Goal: Task Accomplishment & Management: Manage account settings

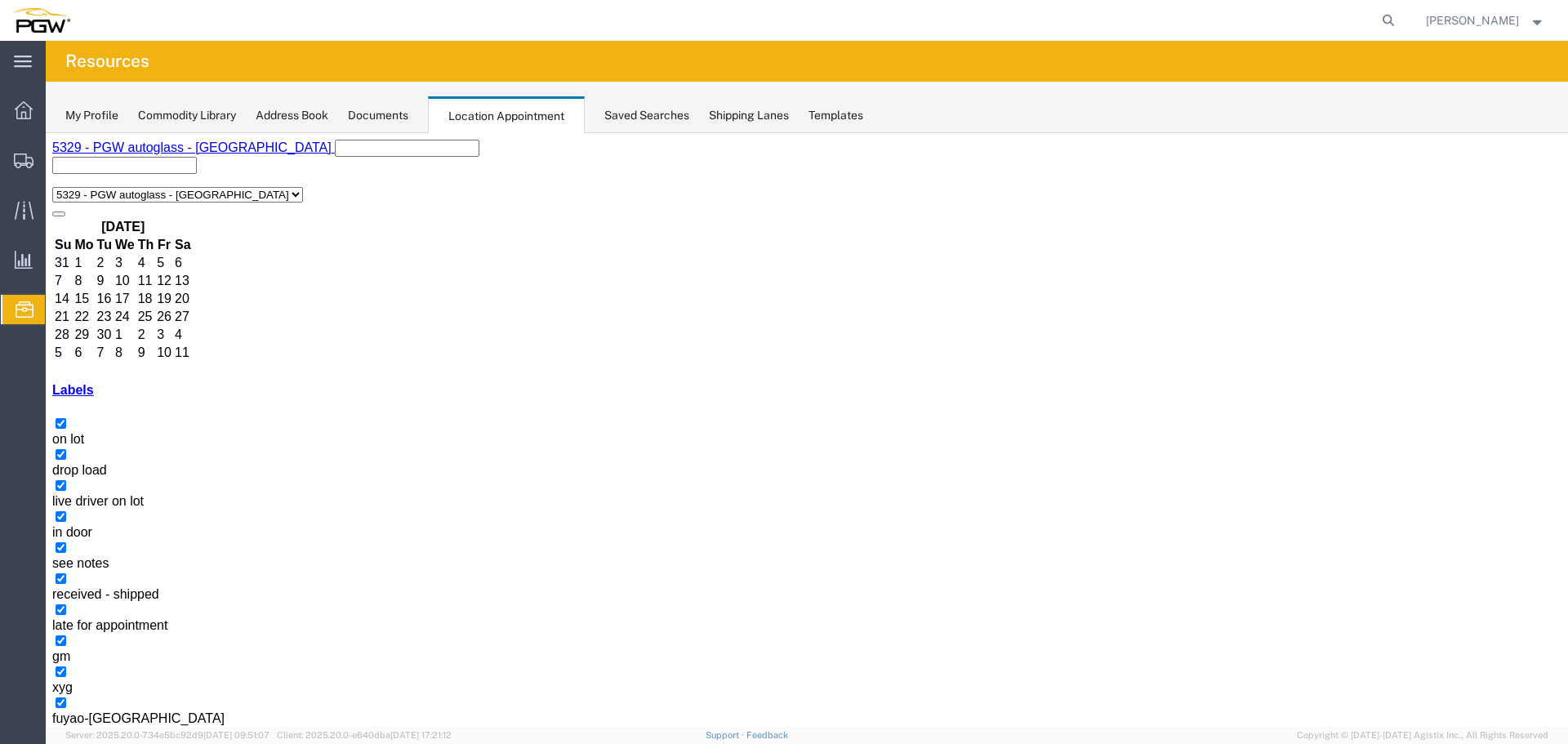
select select "1"
select select
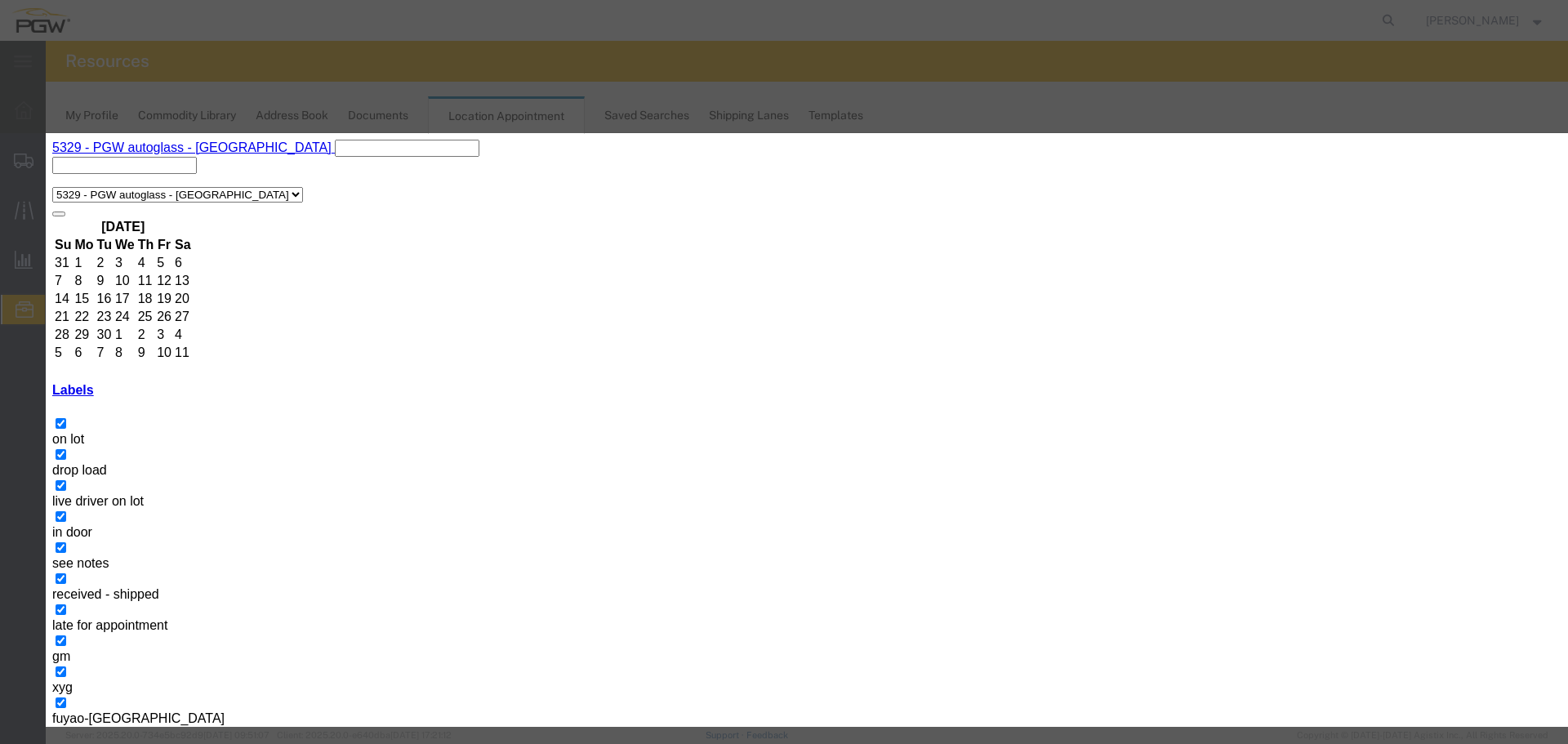
paste input "MSDU5449777"
type input "MSDU5449777 - FYG"
type input "8:00 AM"
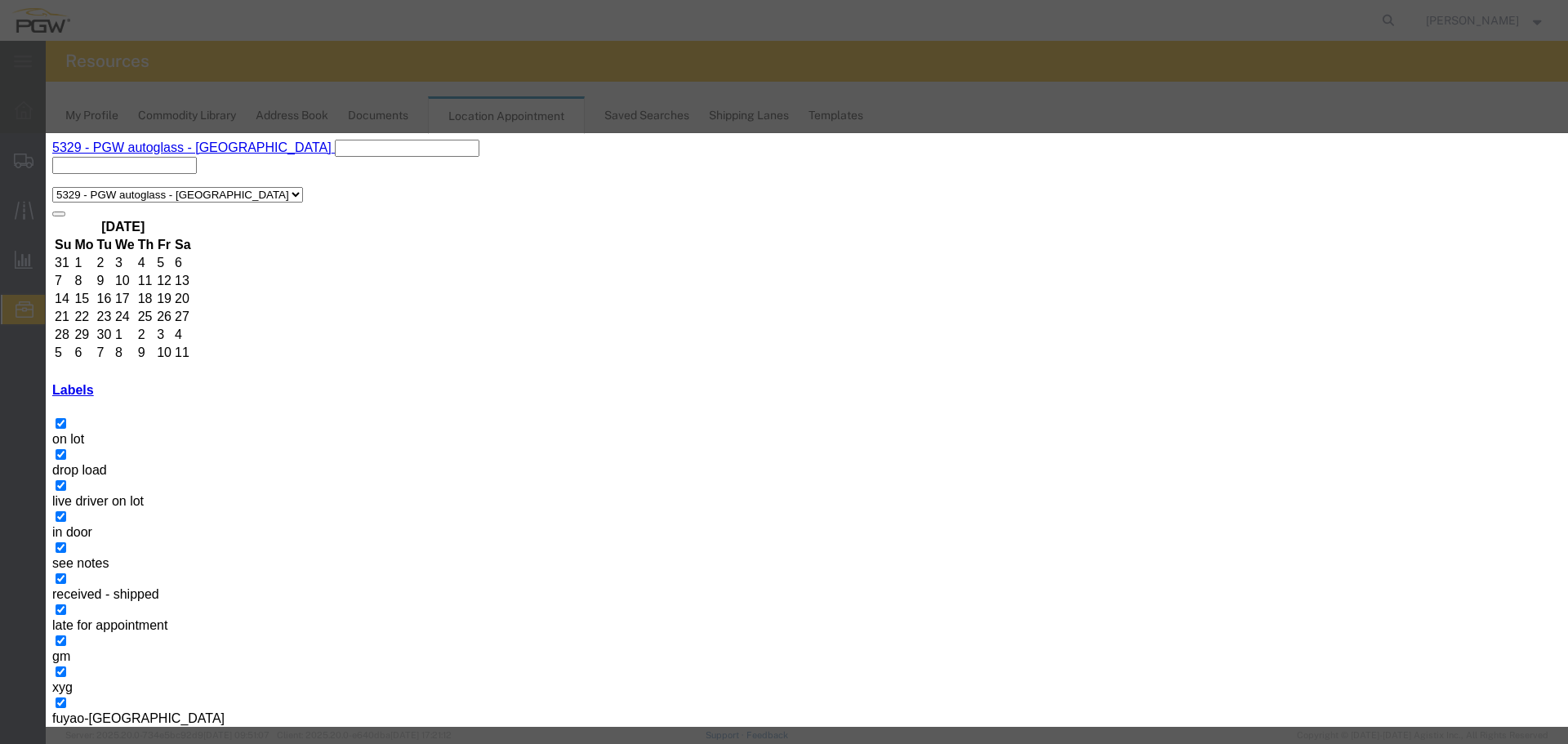
select select "12923"
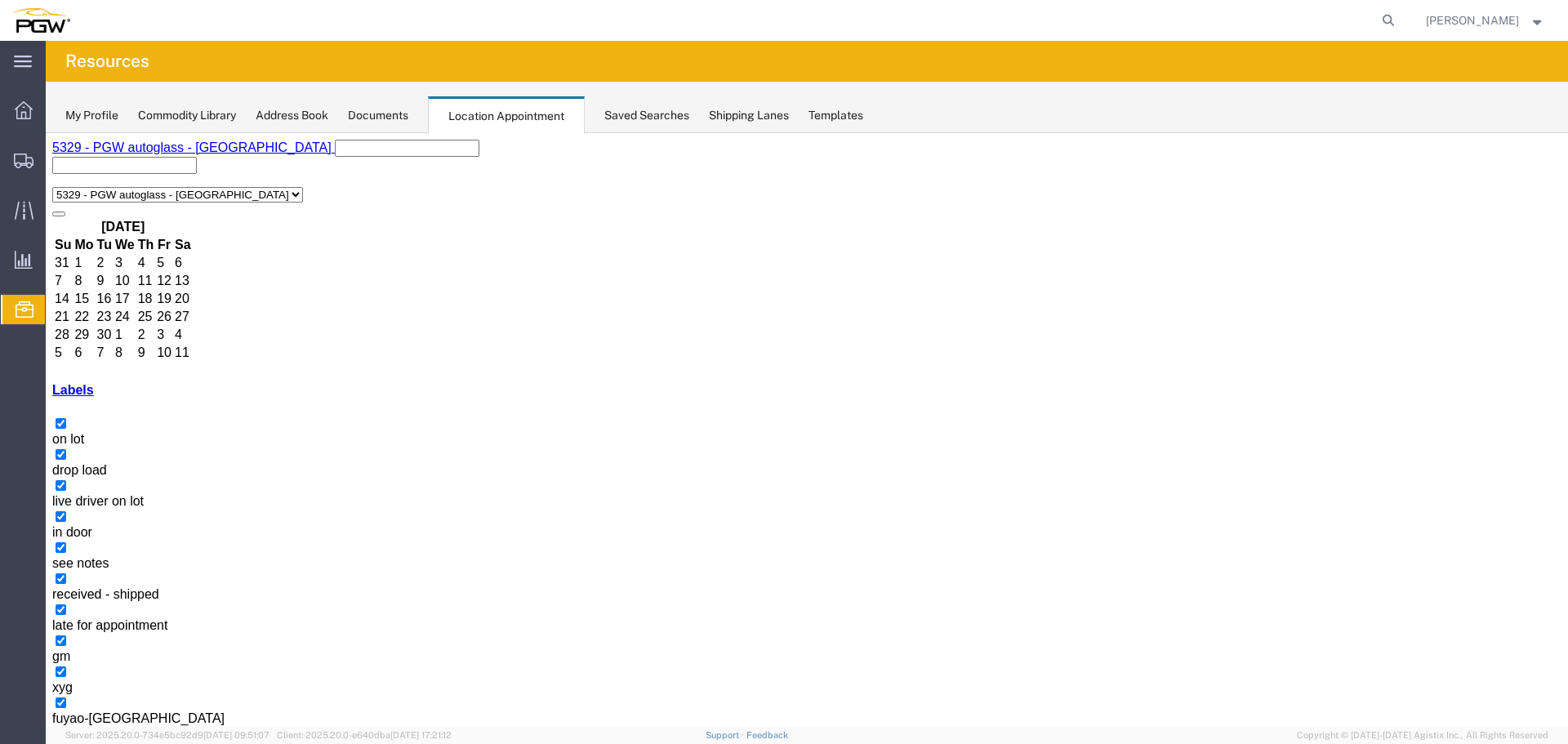
select select "1"
select select
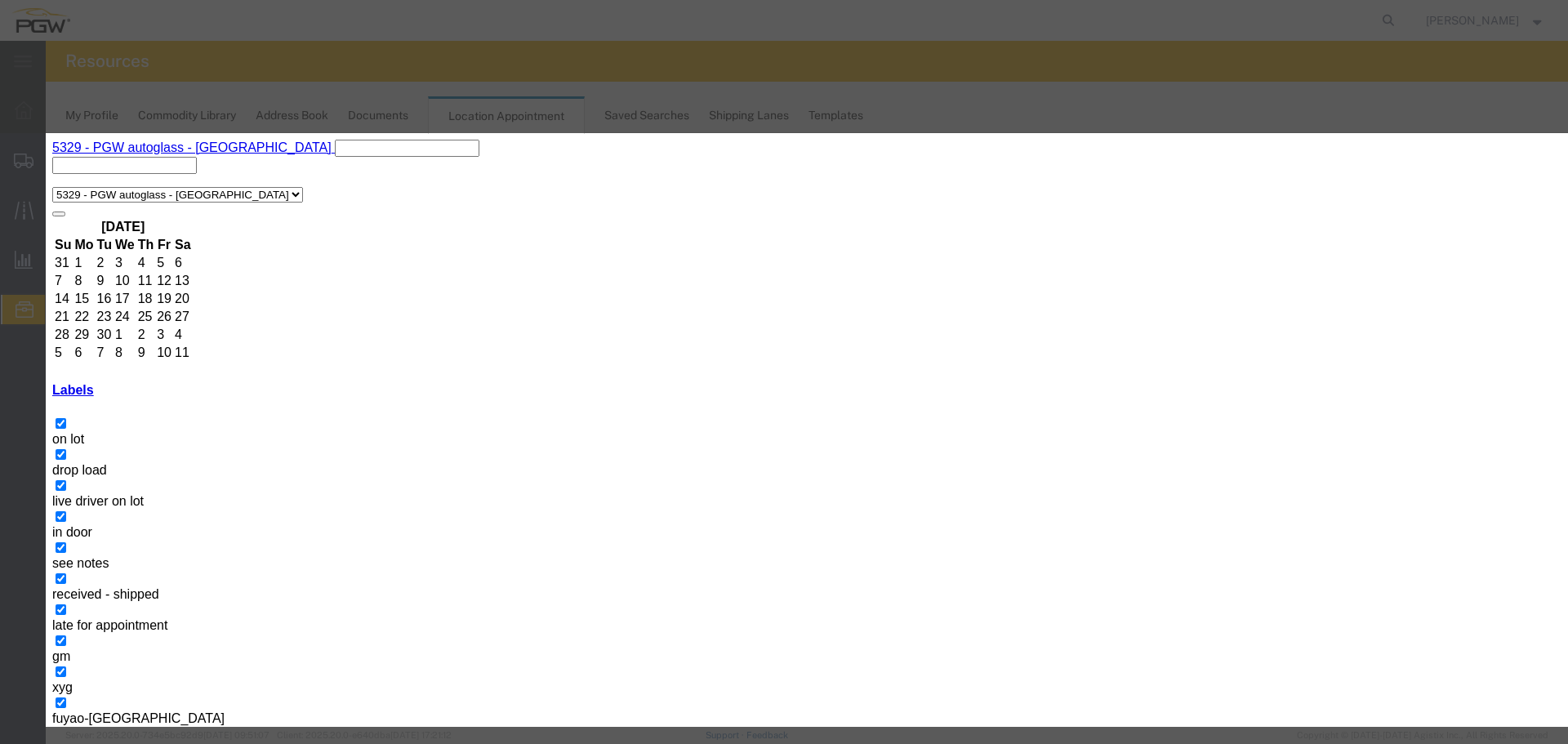
paste input "TGBU4513434"
type input "TGBU4513434 - FYG"
type input "2:00 PM"
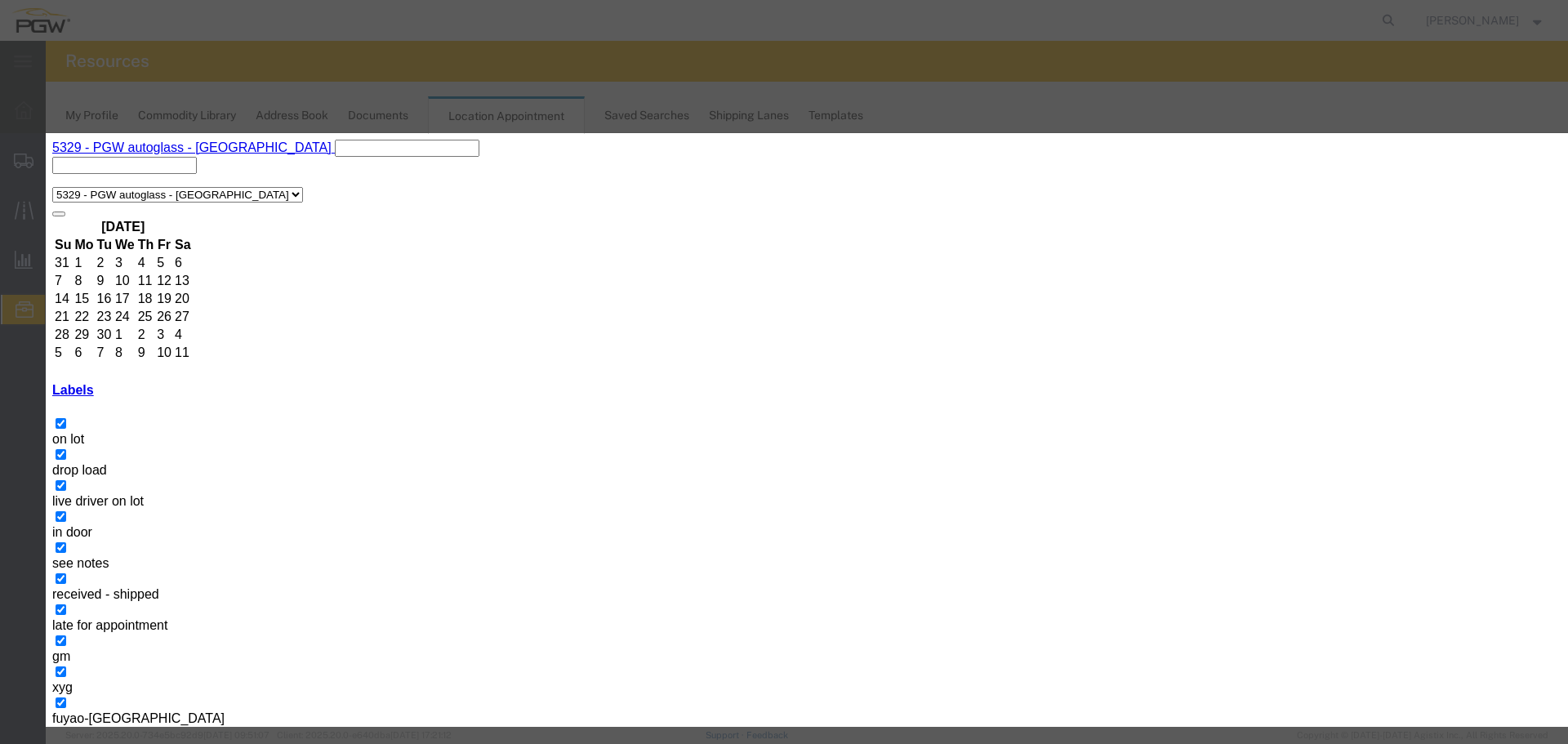
select select "12923"
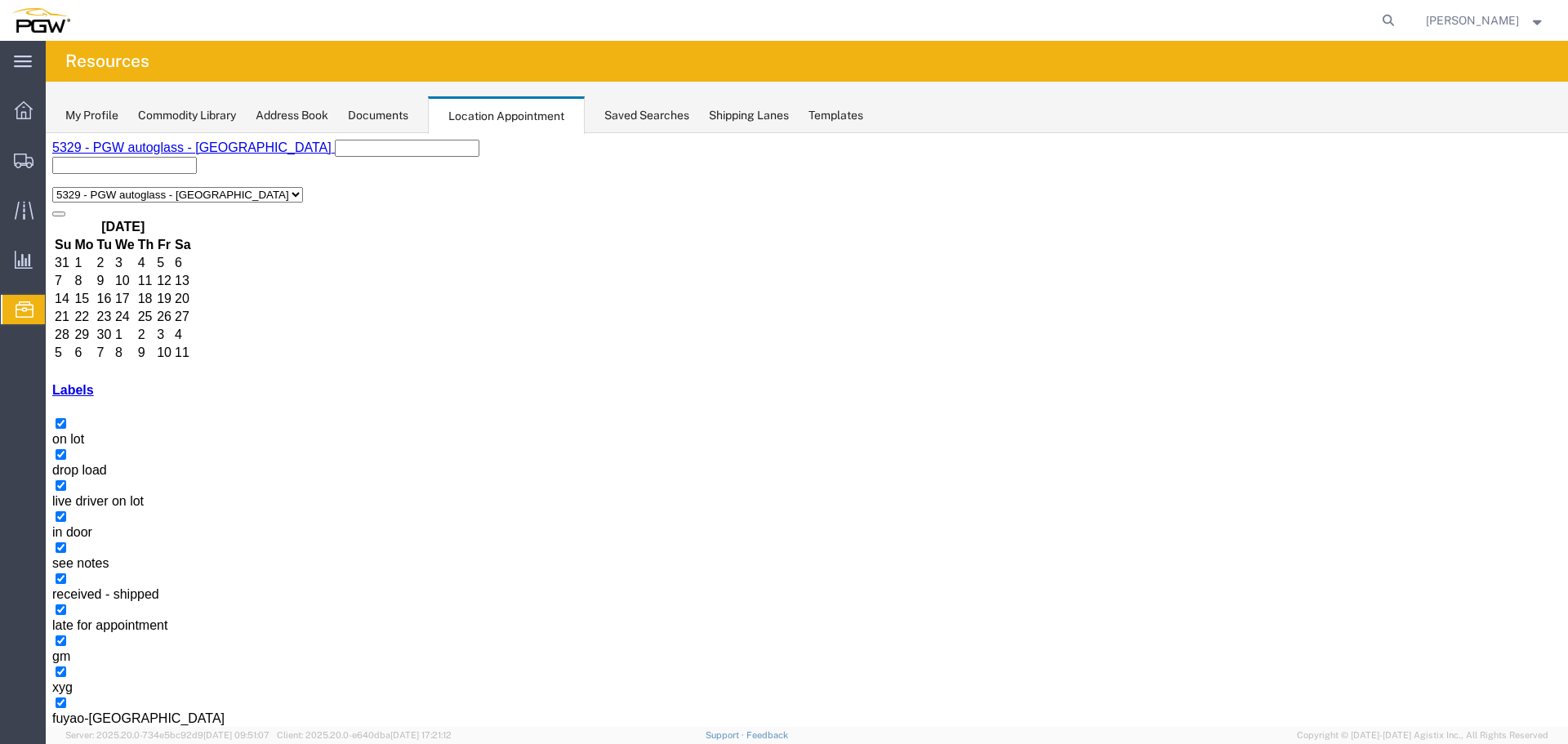
select select "1"
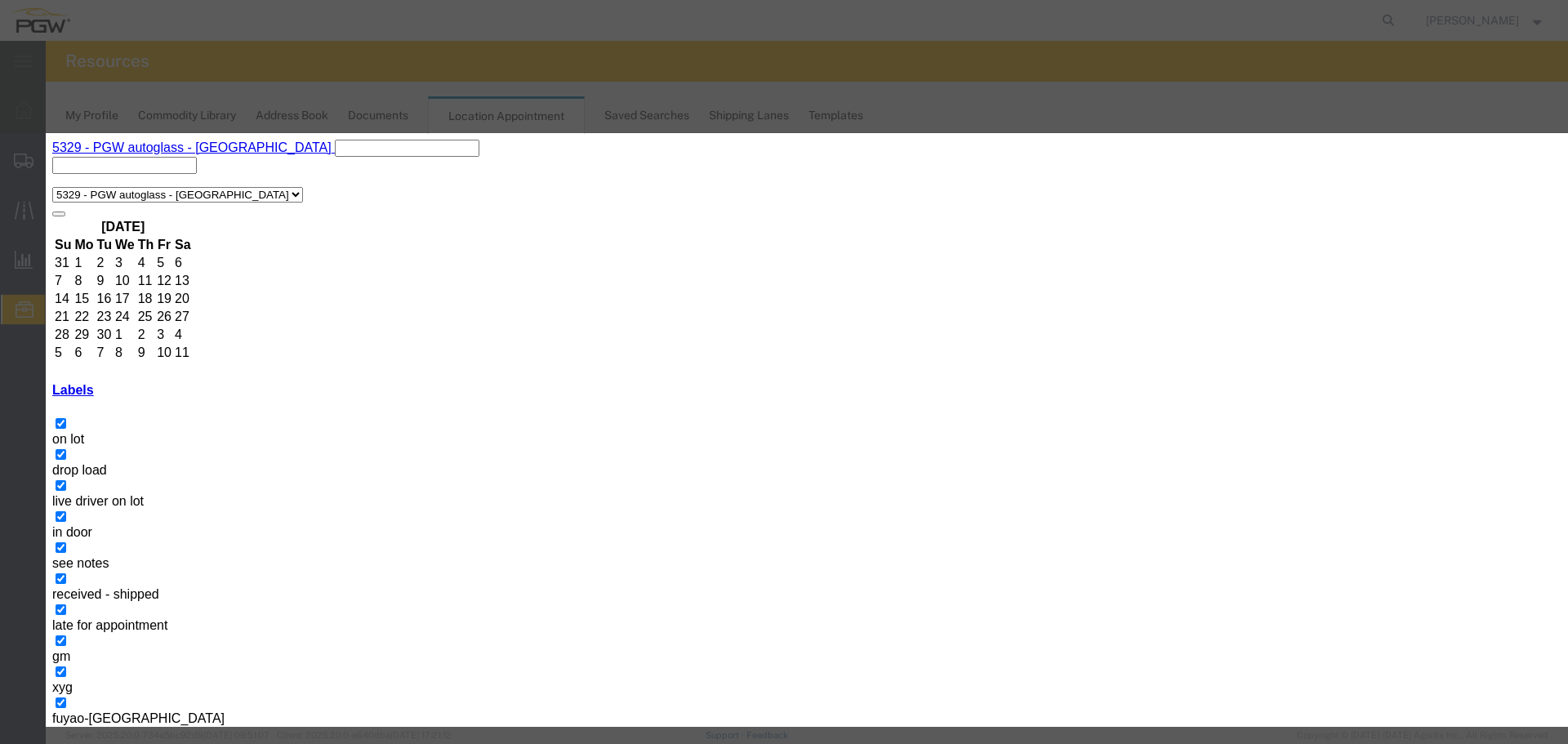
select select "521"
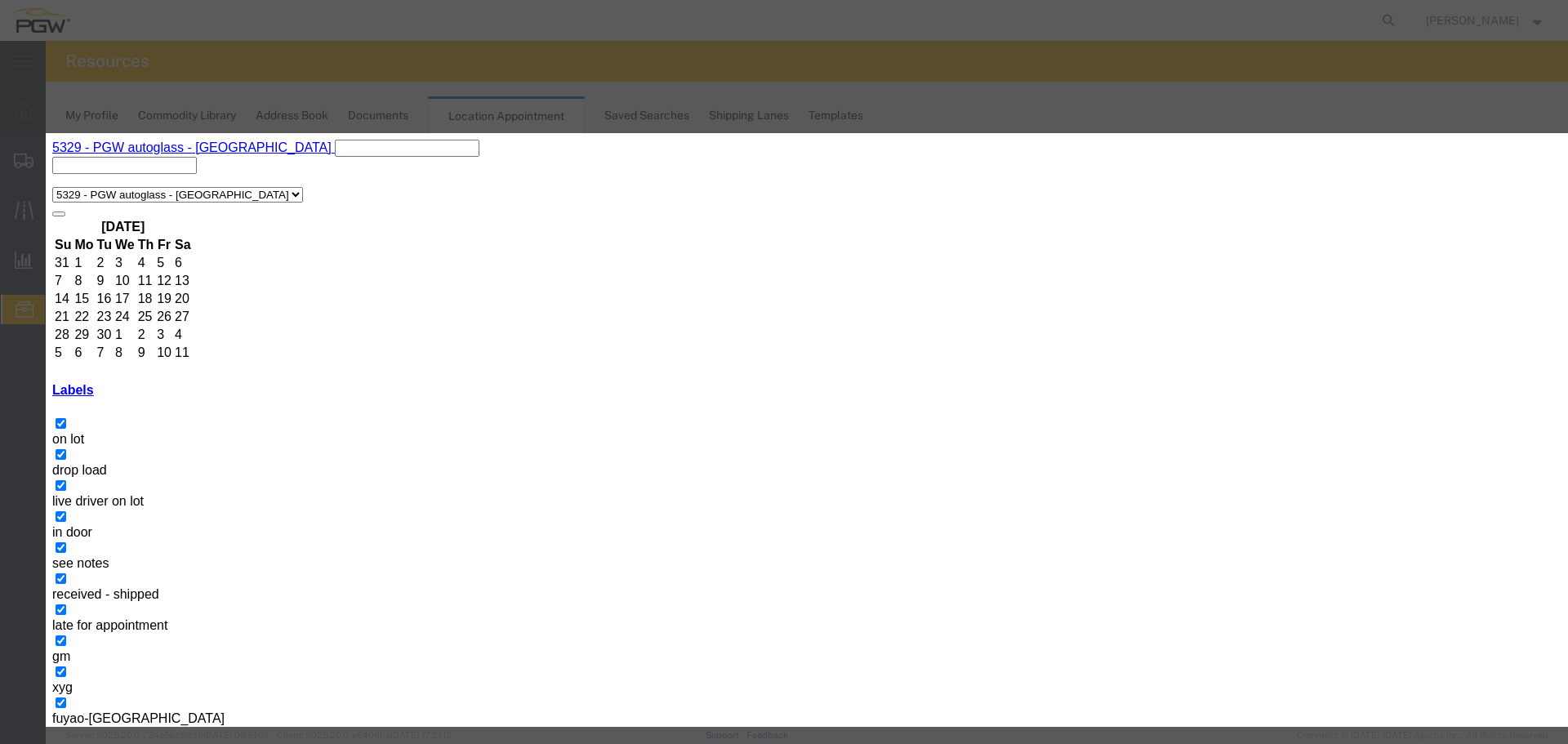
select select "220"
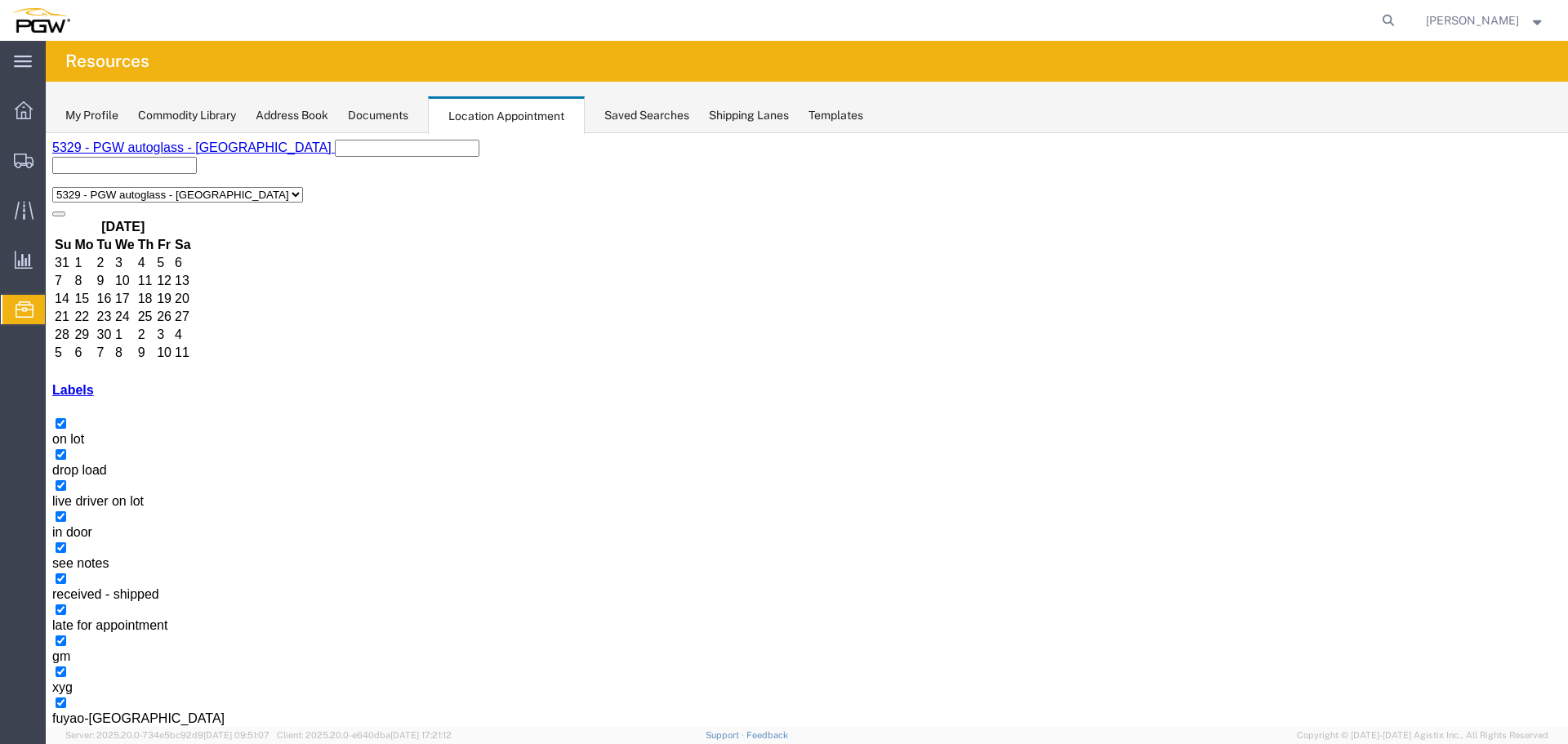
select select "1"
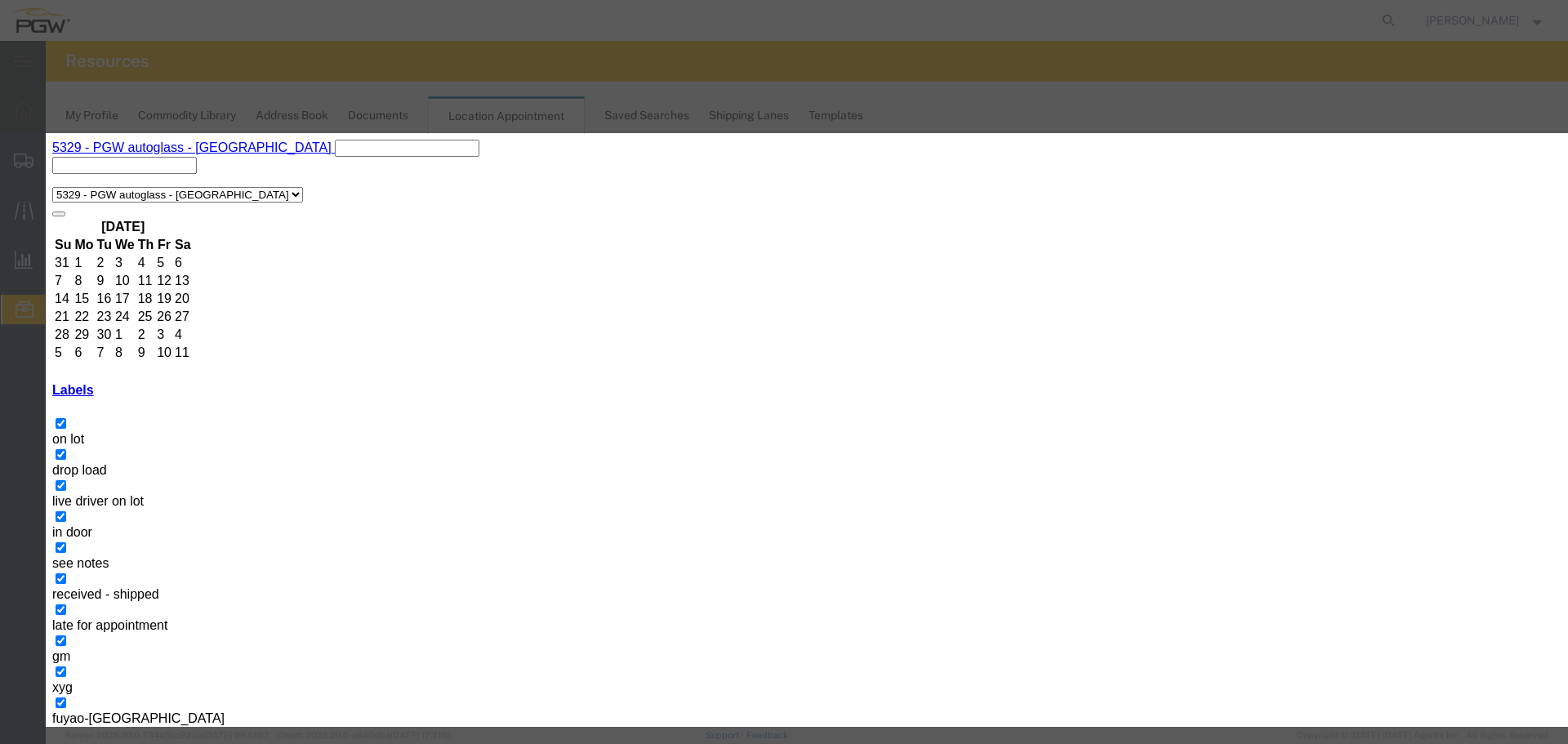
select select "220"
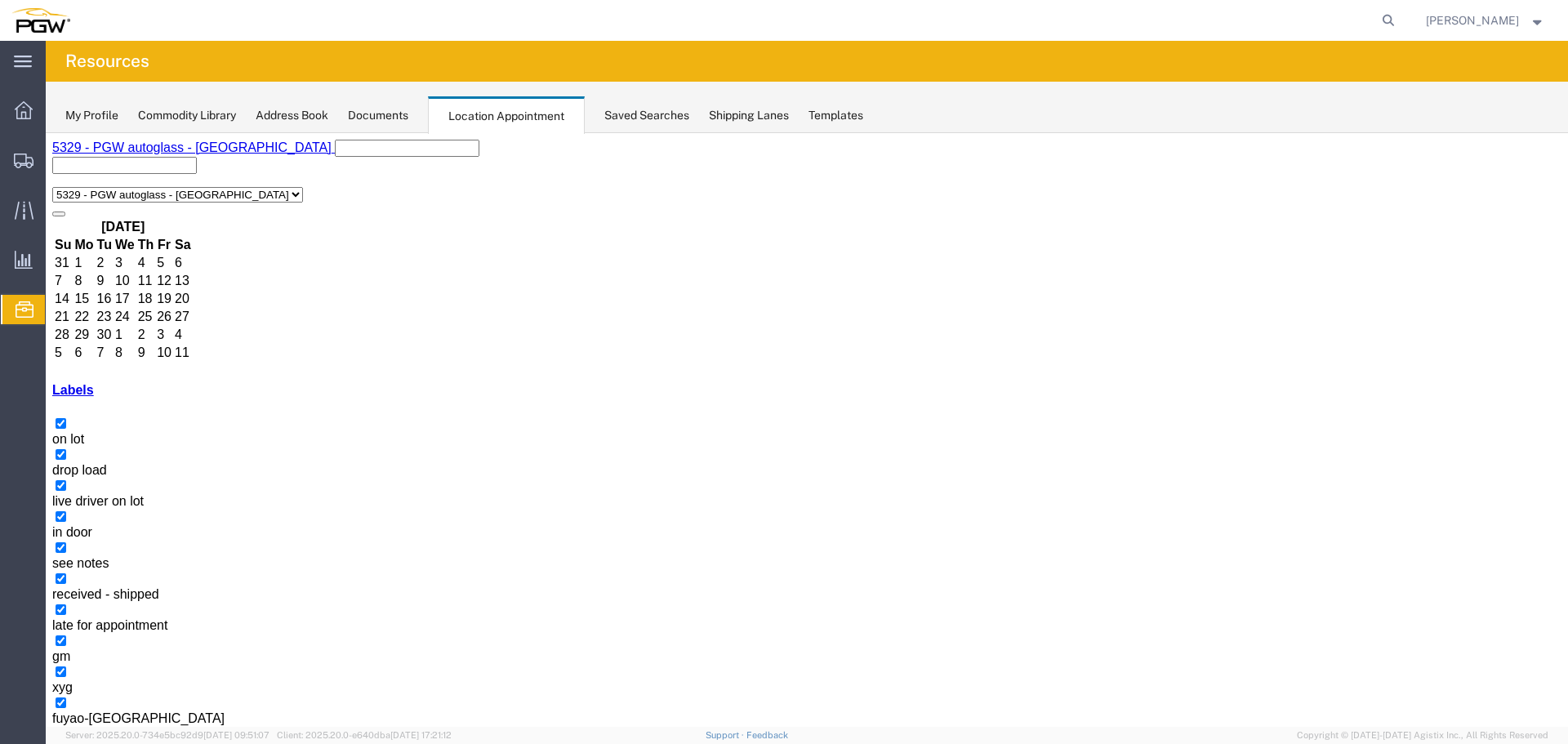
click at [378, 56] on agx-page-header "Resources" at bounding box center [807, 61] width 1522 height 41
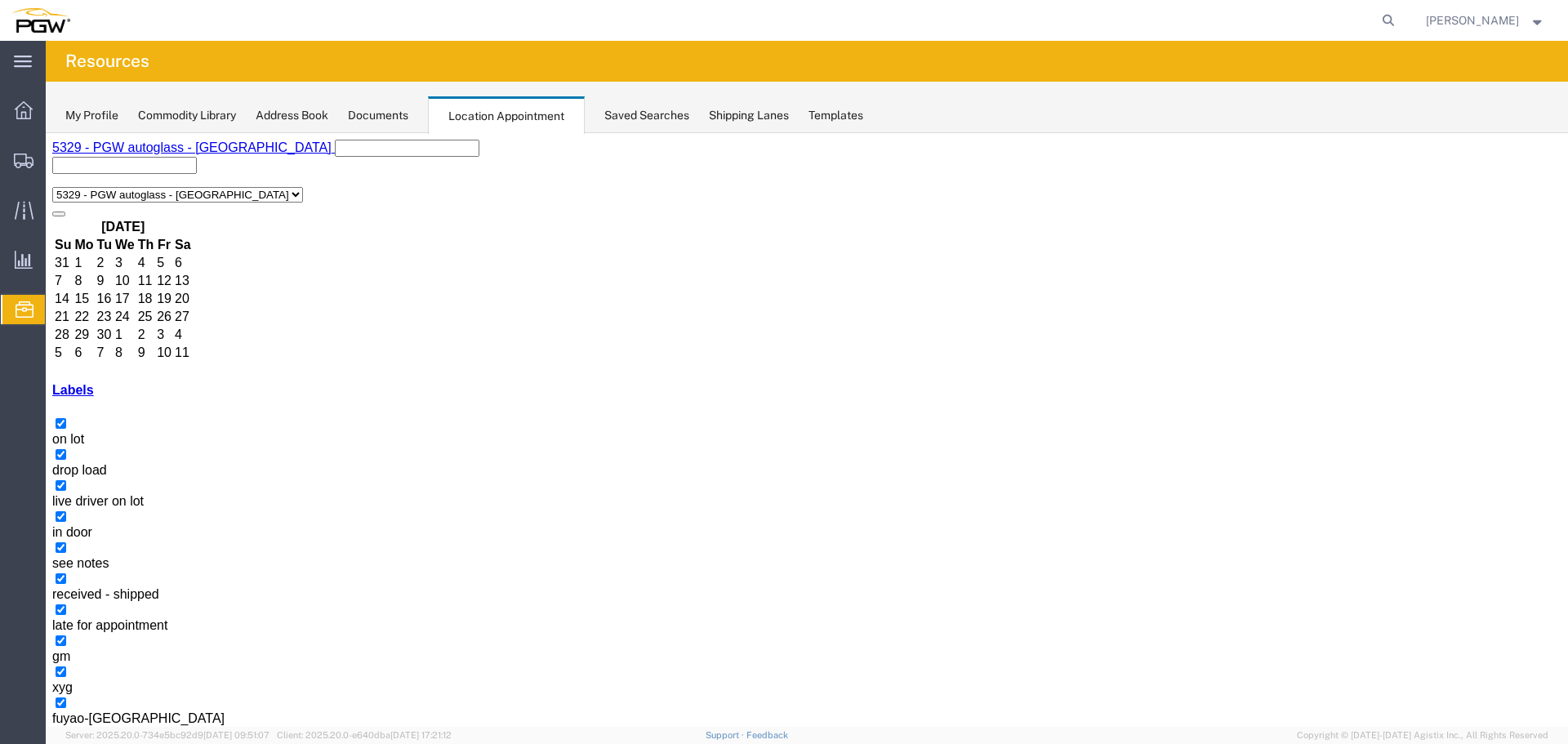
copy h3 "L838865"
drag, startPoint x: 1216, startPoint y: 406, endPoint x: 1228, endPoint y: 399, distance: 13.9
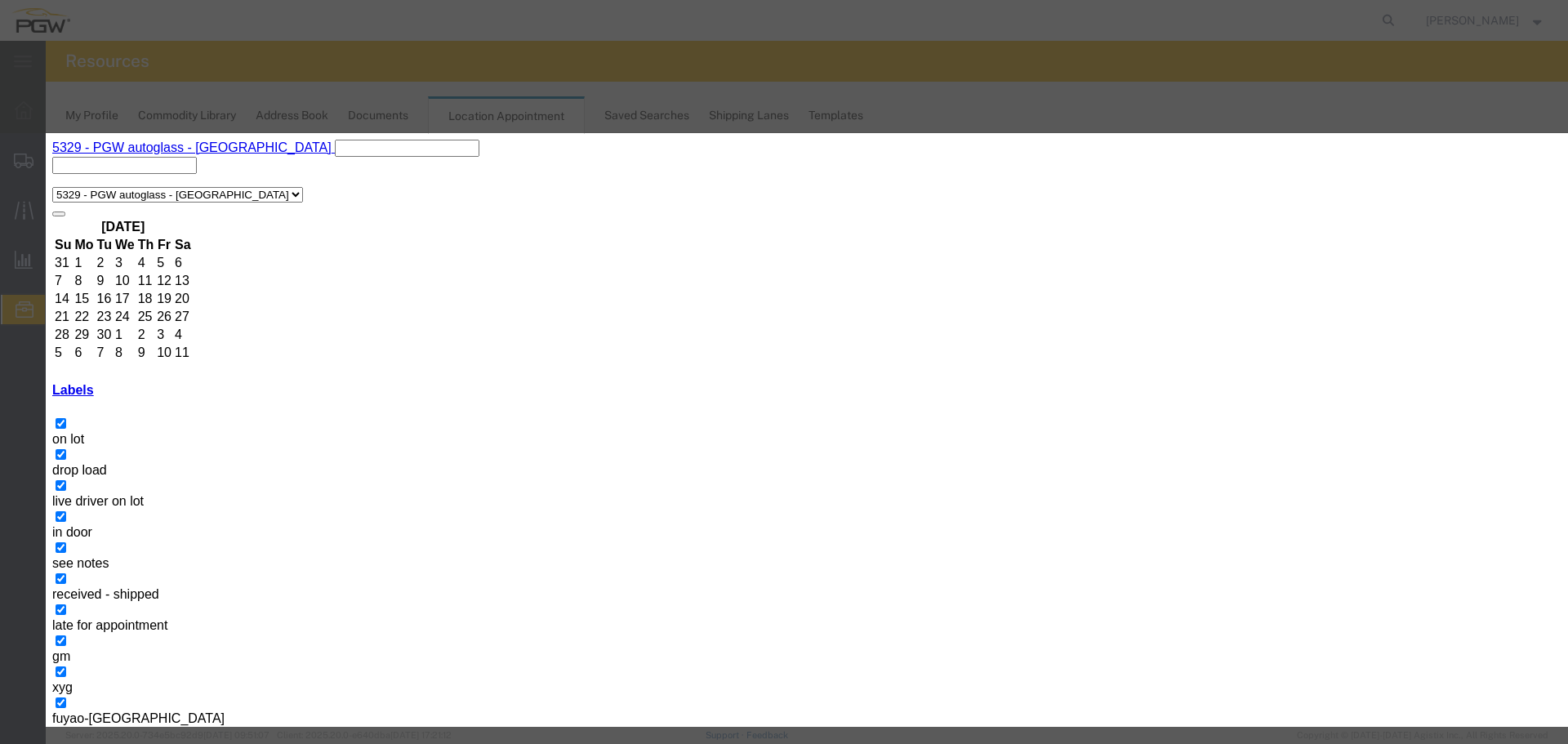
select select "220"
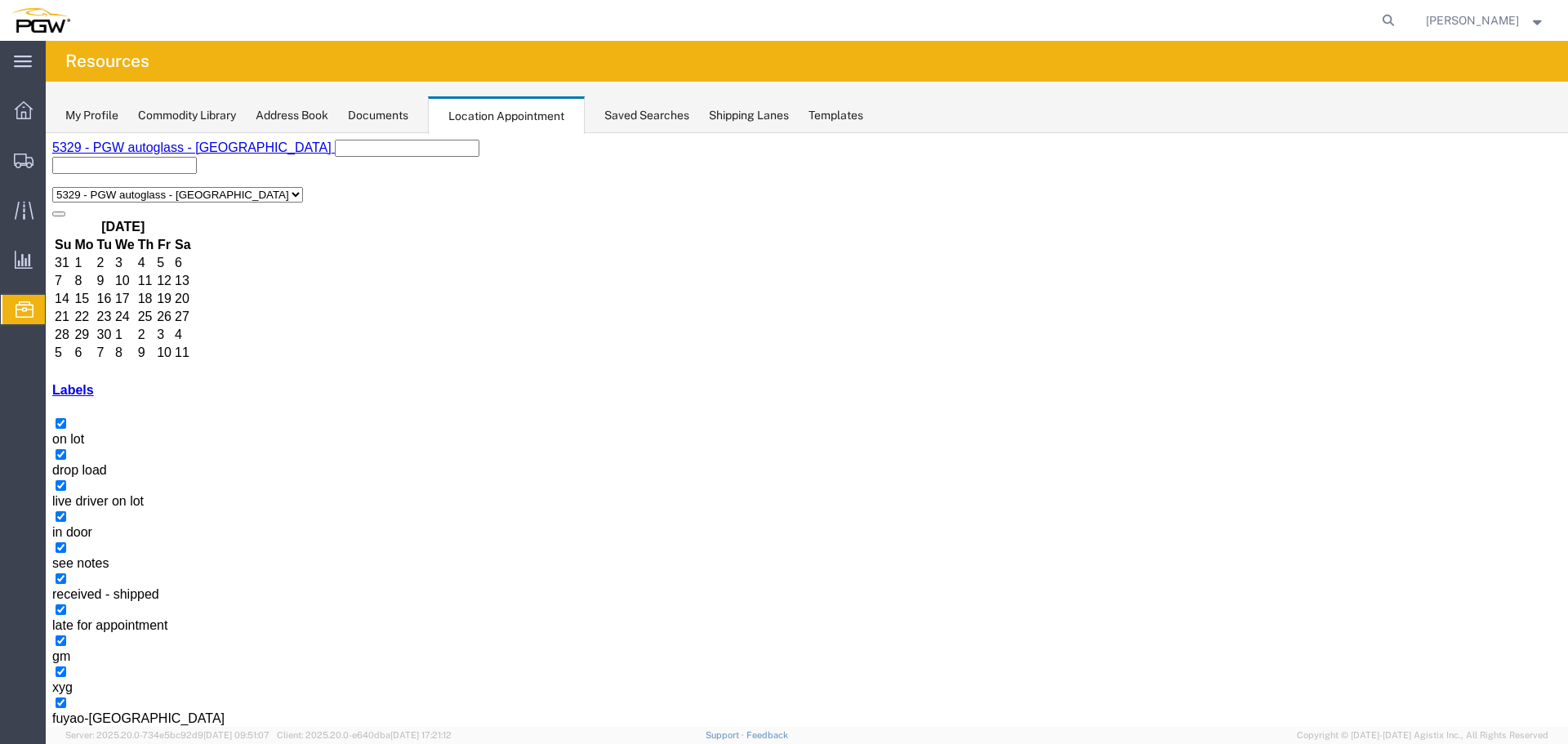
drag, startPoint x: 1124, startPoint y: 367, endPoint x: 1138, endPoint y: 350, distance: 22.0
select select "1"
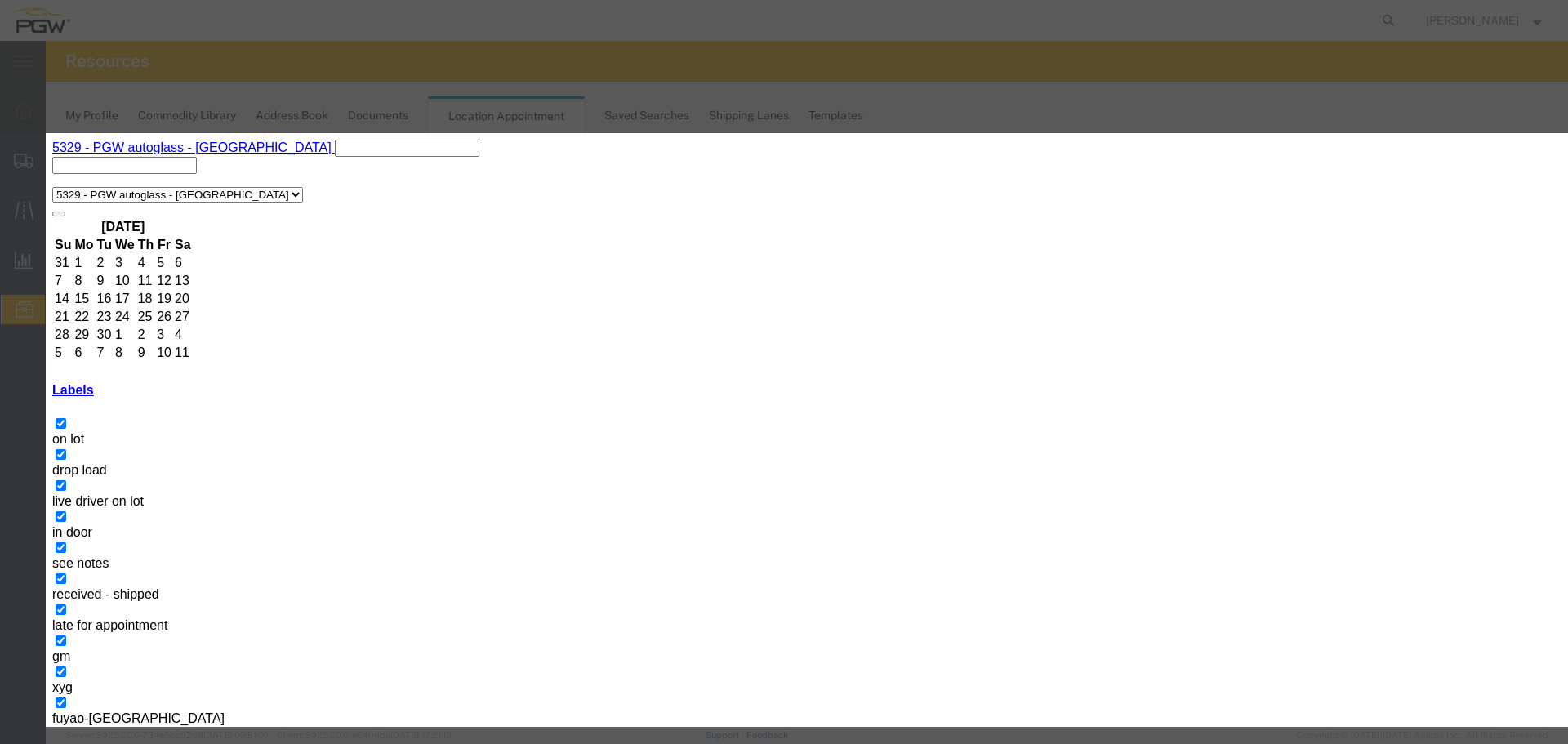
drag, startPoint x: 884, startPoint y: 527, endPoint x: 881, endPoint y: 512, distance: 15.3
select select "260"
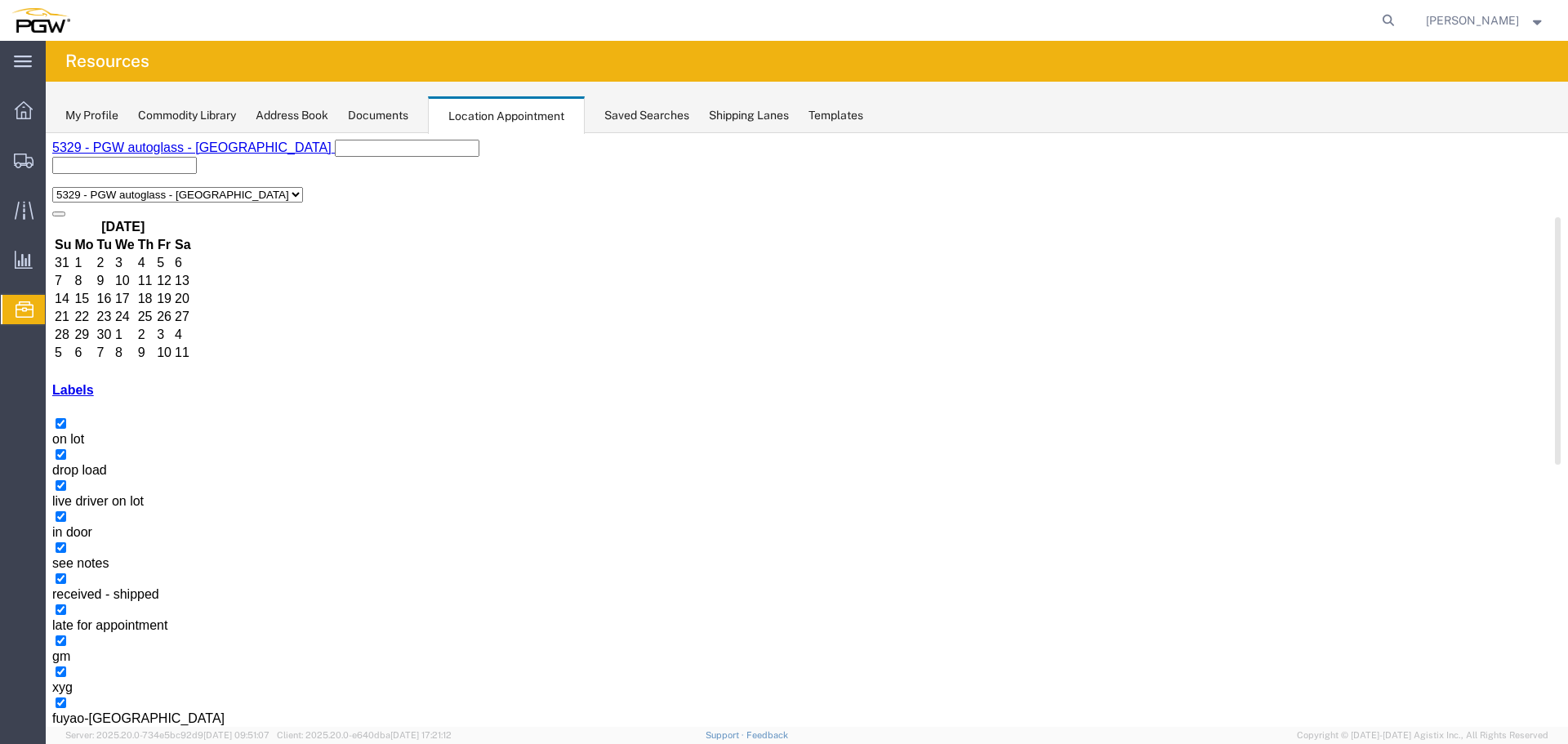
drag, startPoint x: 1046, startPoint y: 348, endPoint x: 1067, endPoint y: 347, distance: 21.0
select select "1"
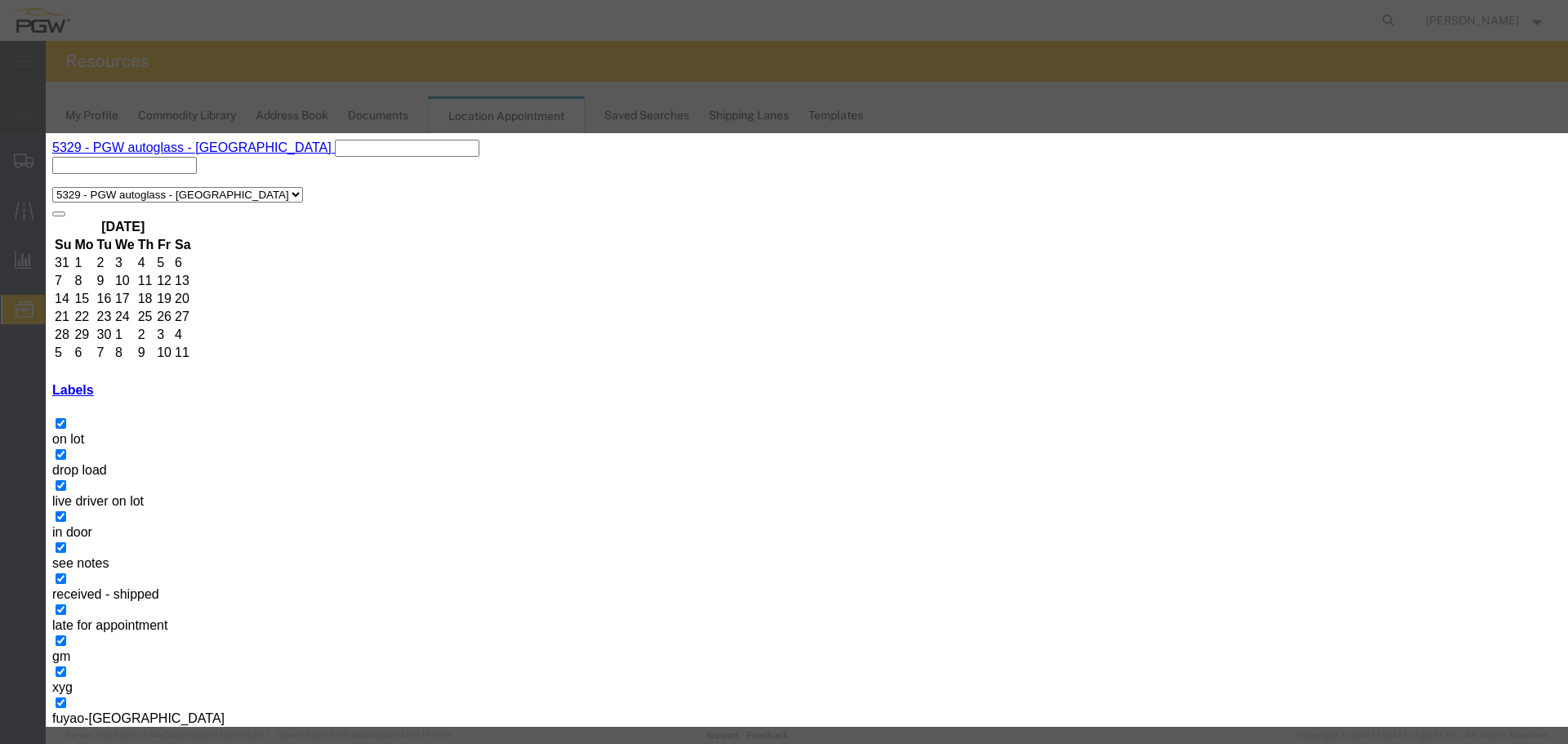
select select "200"
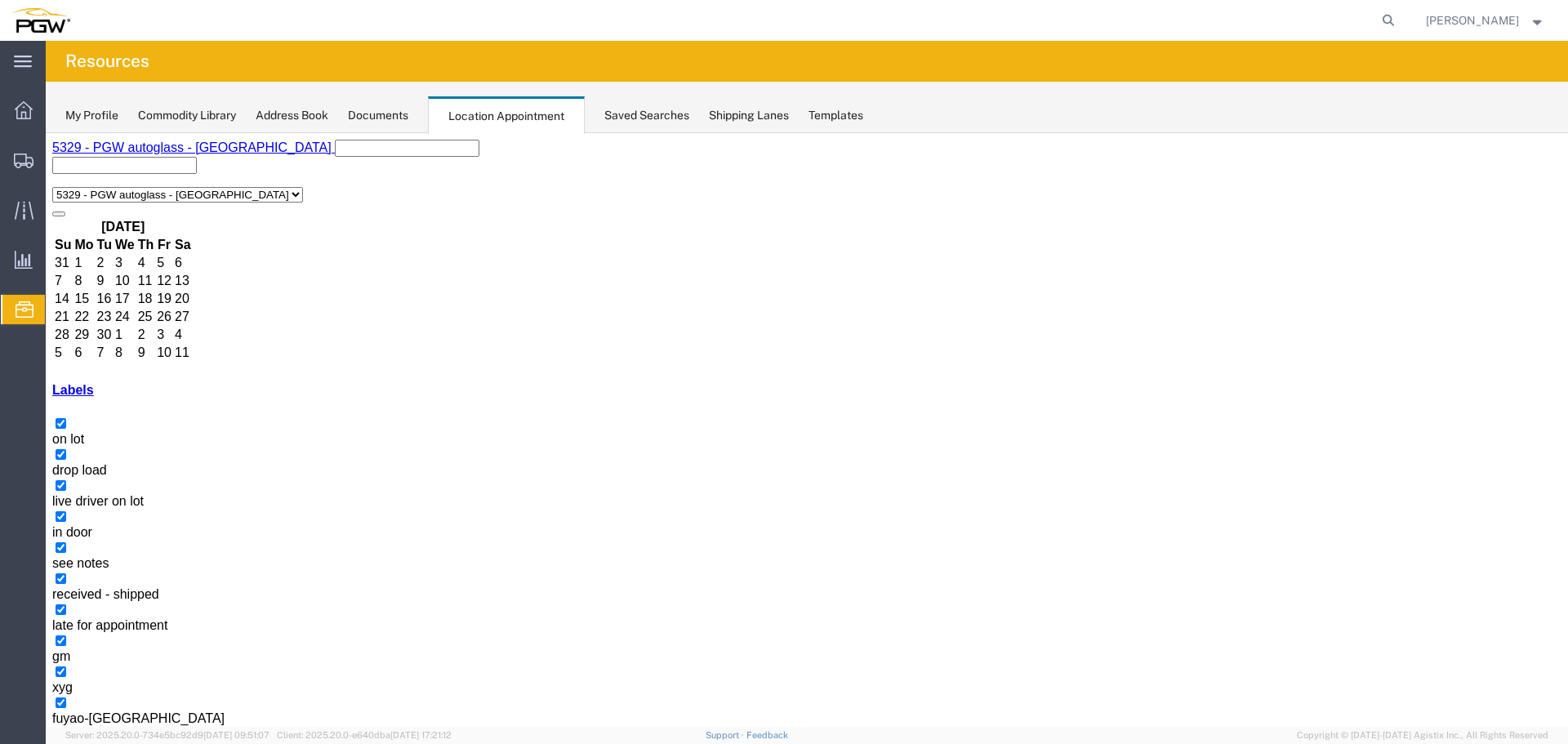
select select "1"
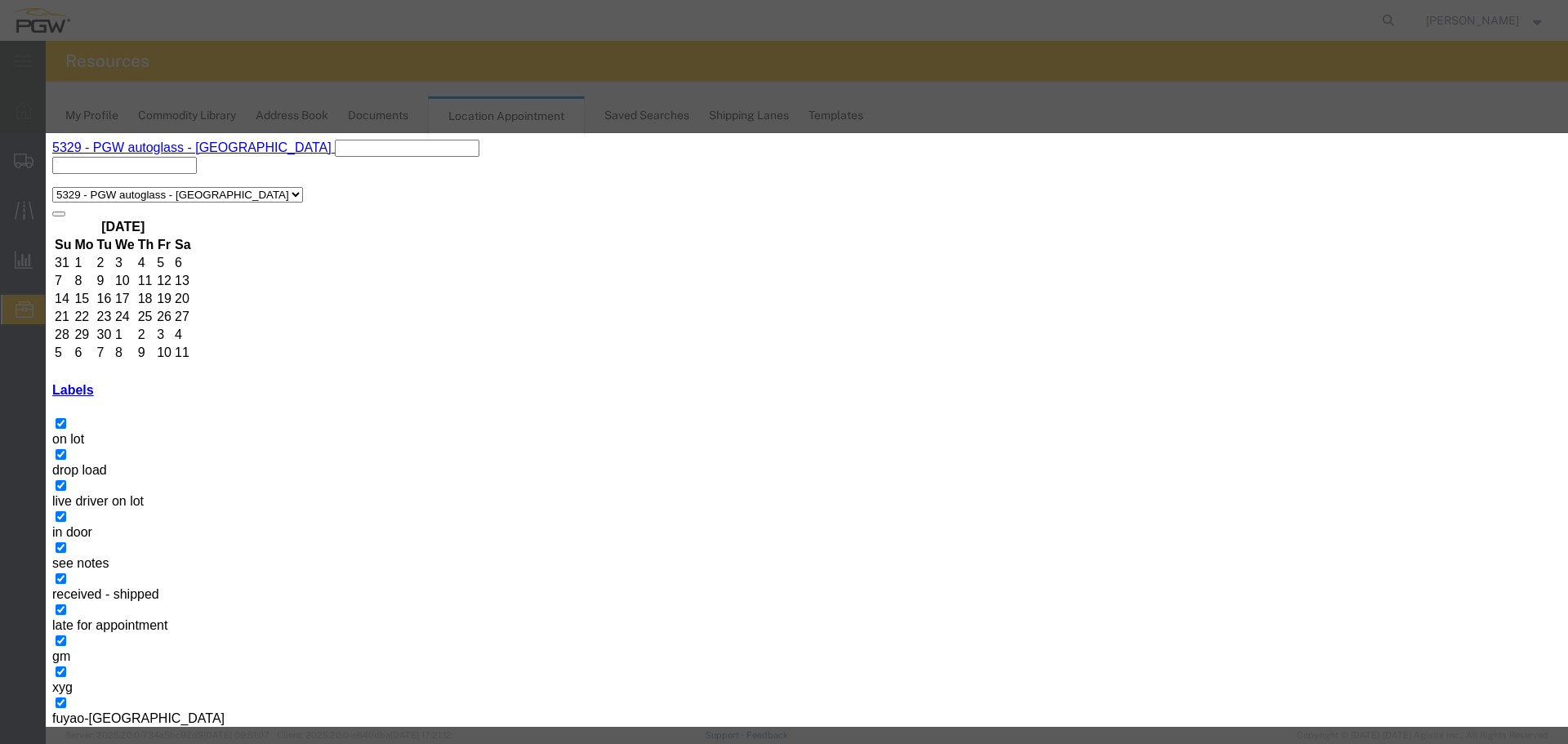
select select "220"
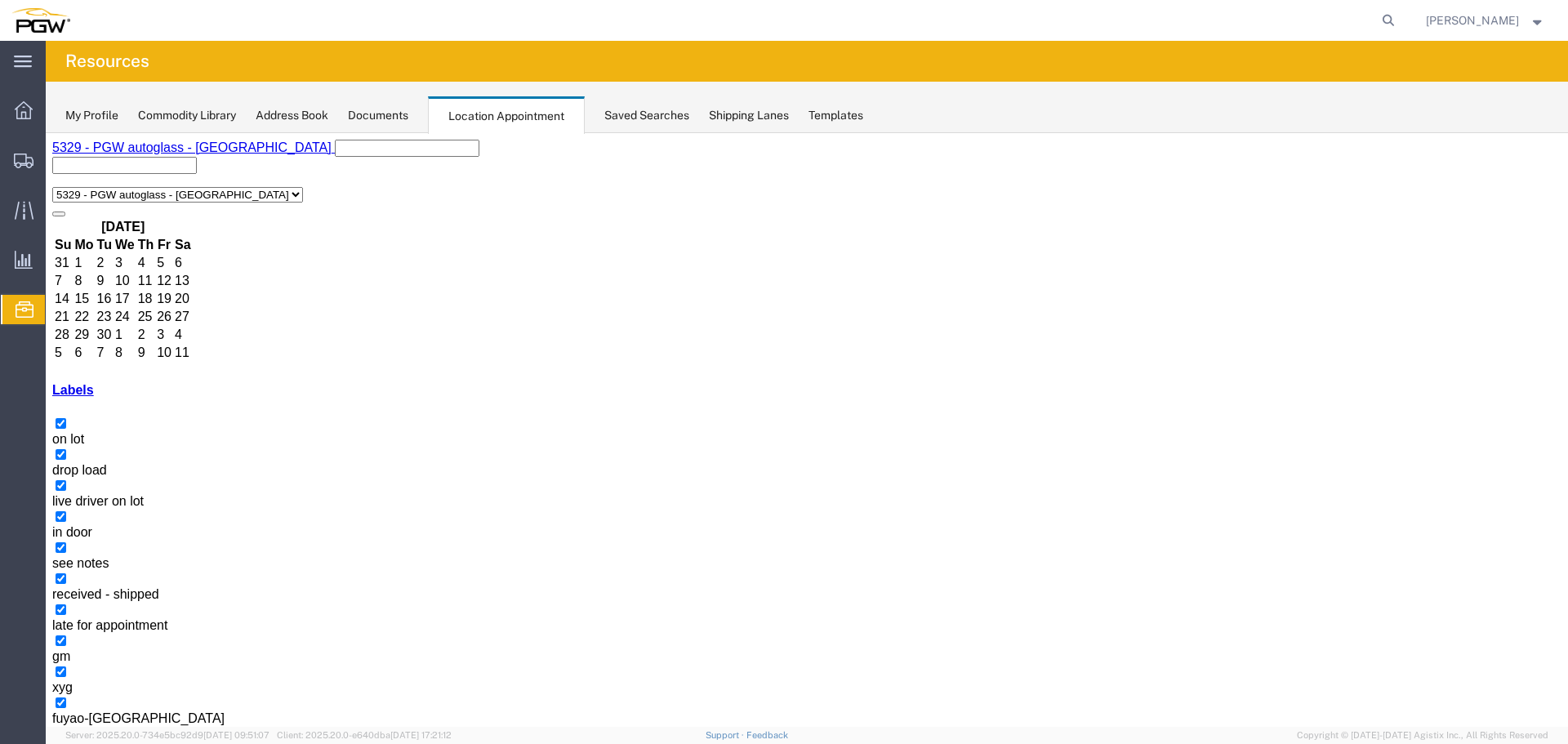
select select "1"
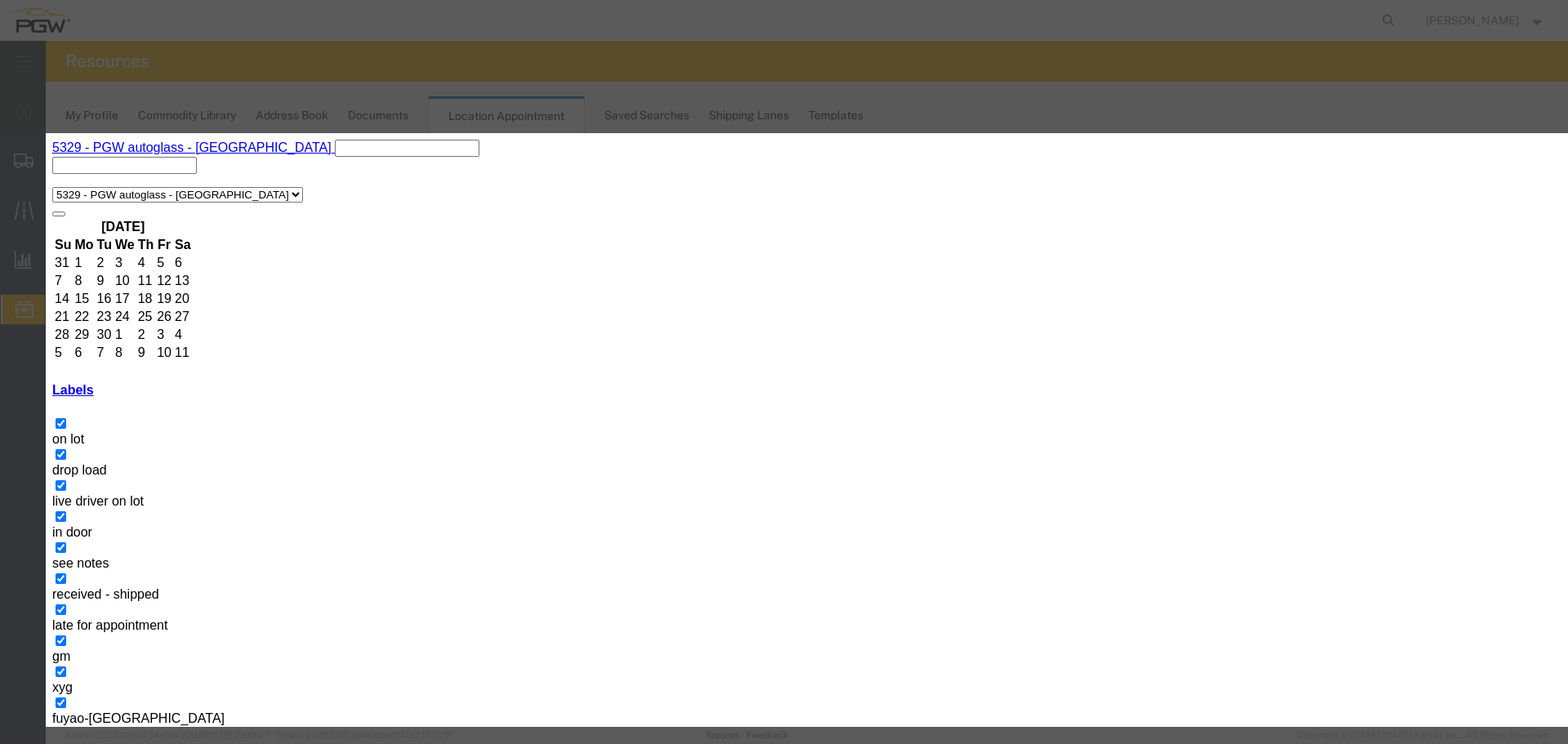
select select "200"
